Goal: Task Accomplishment & Management: Manage account settings

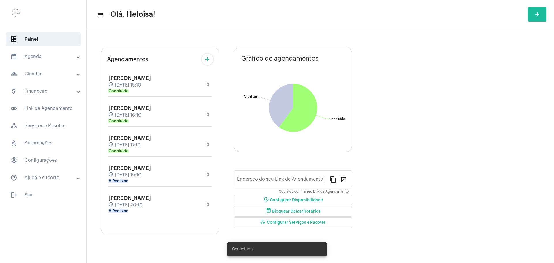
type input "[URL][DOMAIN_NAME]"
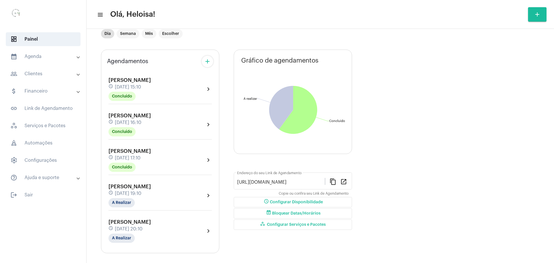
scroll to position [20, 0]
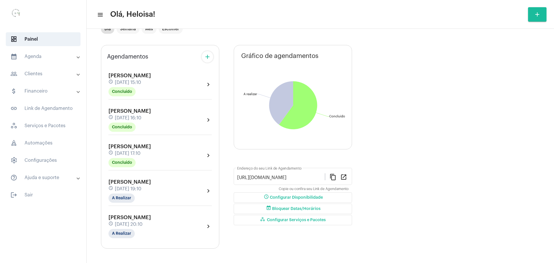
click at [132, 225] on span "[DATE] 20:10" at bounding box center [129, 224] width 28 height 5
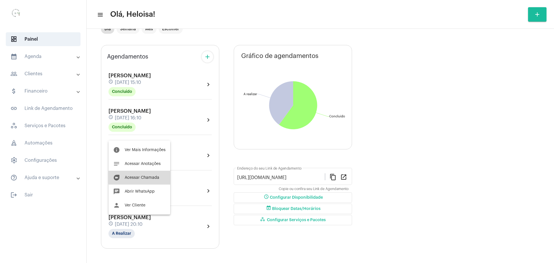
click at [141, 175] on button "duo [PERSON_NAME]" at bounding box center [140, 178] width 62 height 14
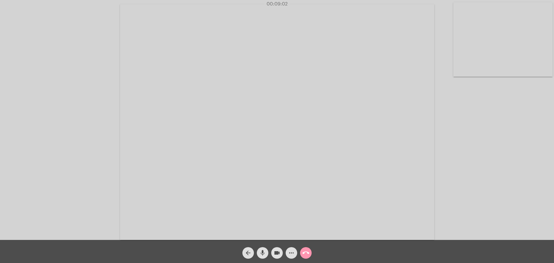
drag, startPoint x: 529, startPoint y: 110, endPoint x: 469, endPoint y: 227, distance: 132.1
click at [469, 227] on div "Acessando Câmera e Microfone..." at bounding box center [277, 121] width 553 height 240
click at [406, 150] on video at bounding box center [277, 122] width 314 height 236
click at [229, 126] on video at bounding box center [140, 121] width 268 height 201
click at [147, 55] on video at bounding box center [277, 122] width 314 height 236
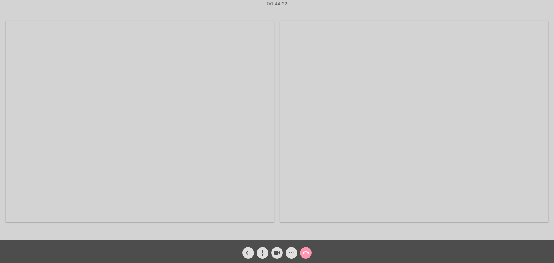
click at [117, 141] on video at bounding box center [140, 121] width 268 height 201
click at [307, 253] on mat-icon "call_end" at bounding box center [306, 253] width 7 height 7
click button "call_end" at bounding box center [306, 253] width 12 height 12
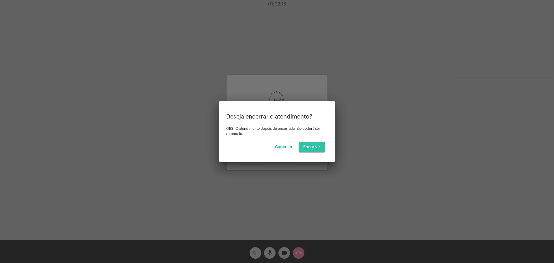
click at [312, 145] on span "Encerrar" at bounding box center [311, 147] width 17 height 4
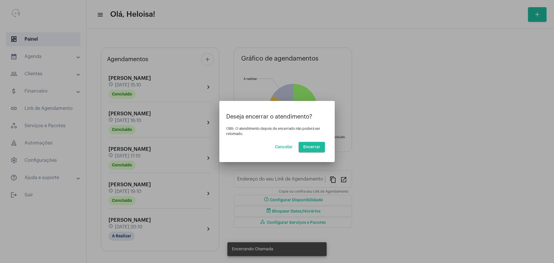
type input "[URL][DOMAIN_NAME]"
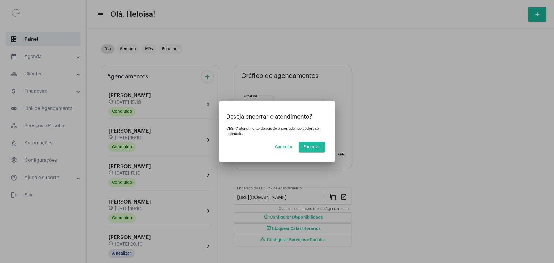
click at [318, 148] on span "Encerrar" at bounding box center [311, 147] width 17 height 4
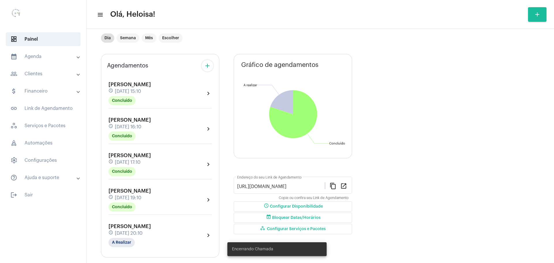
scroll to position [20, 0]
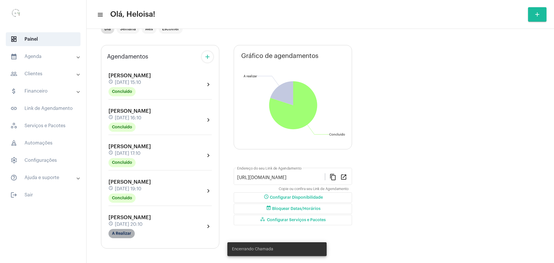
click at [120, 231] on mat-chip "A Realizar" at bounding box center [122, 233] width 26 height 9
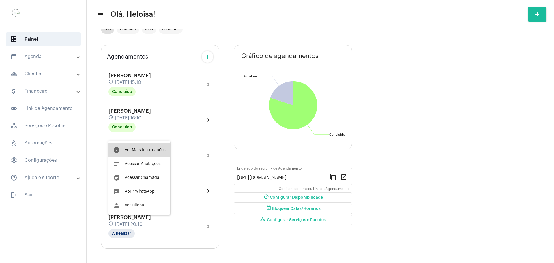
click at [140, 153] on button "info Ver Mais Informações" at bounding box center [140, 150] width 62 height 14
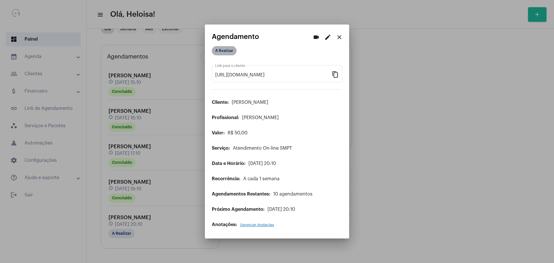
click at [228, 51] on mat-chip "A Realizar" at bounding box center [224, 50] width 25 height 9
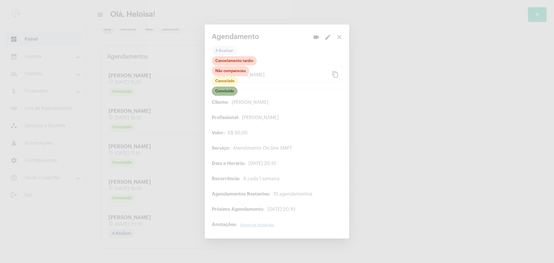
click at [220, 94] on mat-chip "Concluído" at bounding box center [225, 91] width 26 height 9
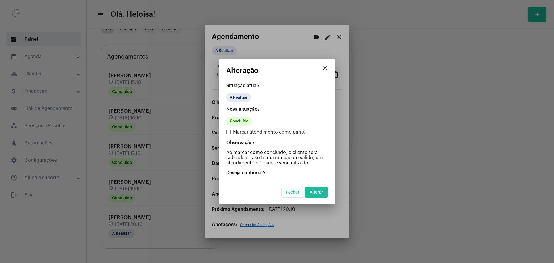
click at [317, 191] on span "Alterar" at bounding box center [317, 193] width 14 height 4
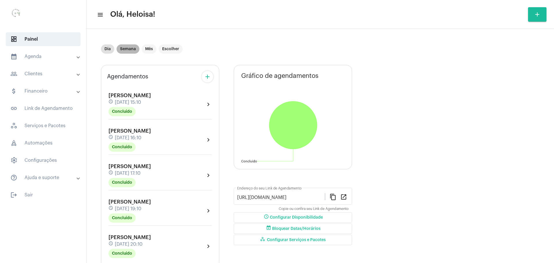
click at [126, 51] on mat-chip "Semana" at bounding box center [128, 48] width 23 height 9
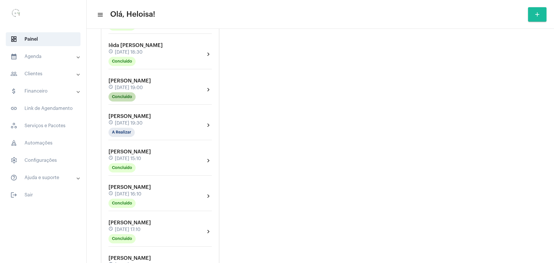
scroll to position [866, 0]
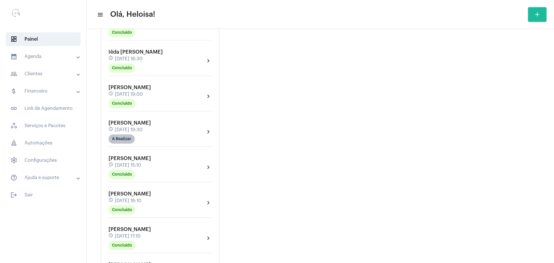
click at [122, 135] on mat-chip "A Realizar" at bounding box center [122, 139] width 26 height 9
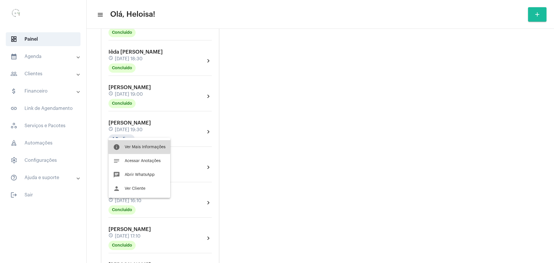
click at [139, 147] on span "Ver Mais Informações" at bounding box center [145, 147] width 41 height 4
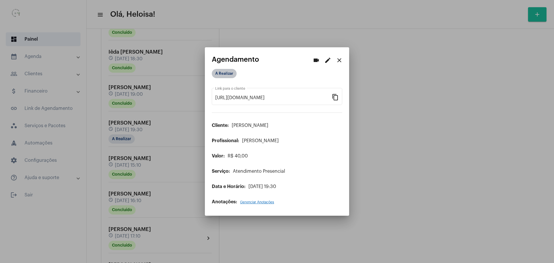
click at [224, 76] on mat-chip "A Realizar" at bounding box center [224, 73] width 25 height 9
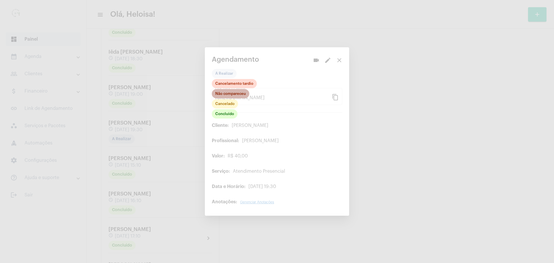
click at [228, 96] on mat-chip "Não compareceu" at bounding box center [231, 93] width 38 height 9
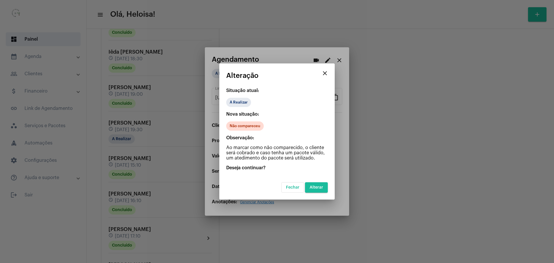
drag, startPoint x: 316, startPoint y: 188, endPoint x: 307, endPoint y: 173, distance: 17.1
click at [316, 188] on span "Alterar" at bounding box center [317, 188] width 14 height 4
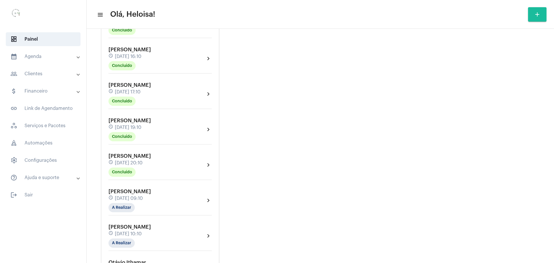
scroll to position [1050, 0]
